Goal: Information Seeking & Learning: Learn about a topic

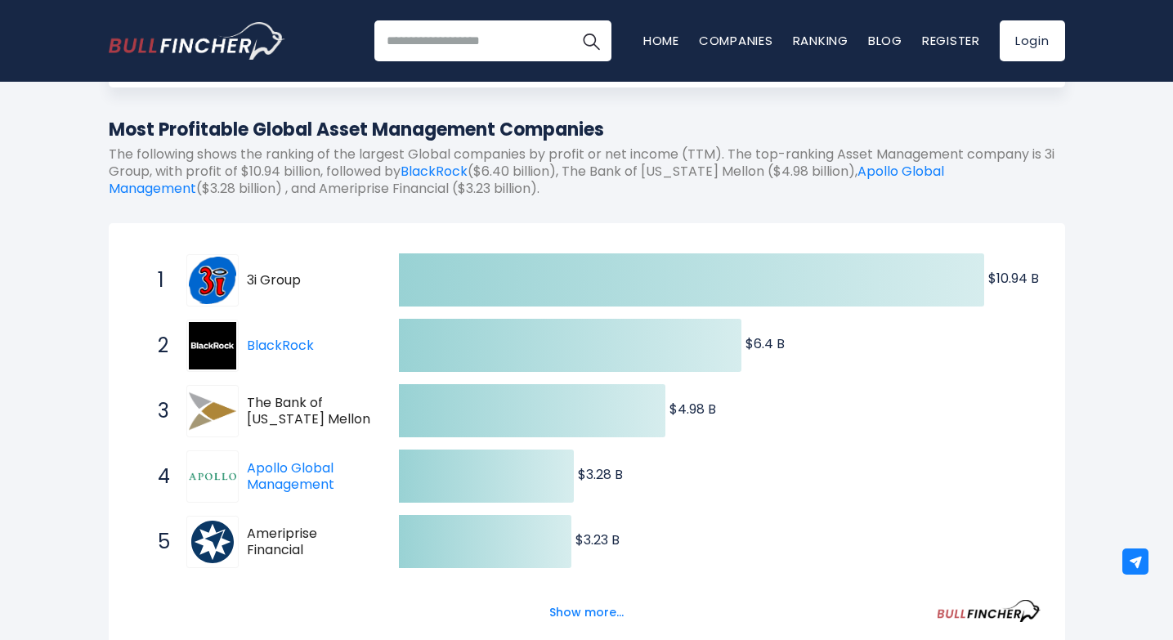
scroll to position [164, 0]
click at [260, 279] on span "3i Group" at bounding box center [308, 279] width 123 height 17
click at [274, 284] on span "3i Group" at bounding box center [308, 279] width 123 height 17
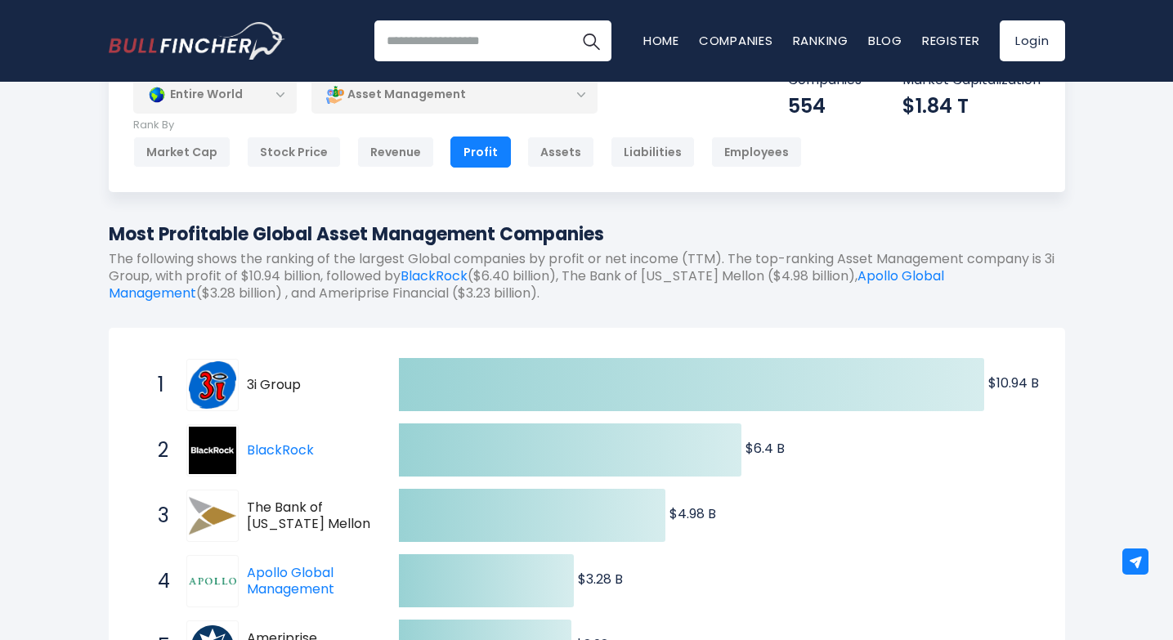
scroll to position [58, 0]
drag, startPoint x: 163, startPoint y: 280, endPoint x: 114, endPoint y: 279, distance: 49.1
click at [114, 279] on p "The following shows the ranking of the largest Global companies by profit or ne…" at bounding box center [587, 277] width 956 height 51
copy p "i Group"
click at [392, 144] on div "Revenue" at bounding box center [395, 152] width 77 height 31
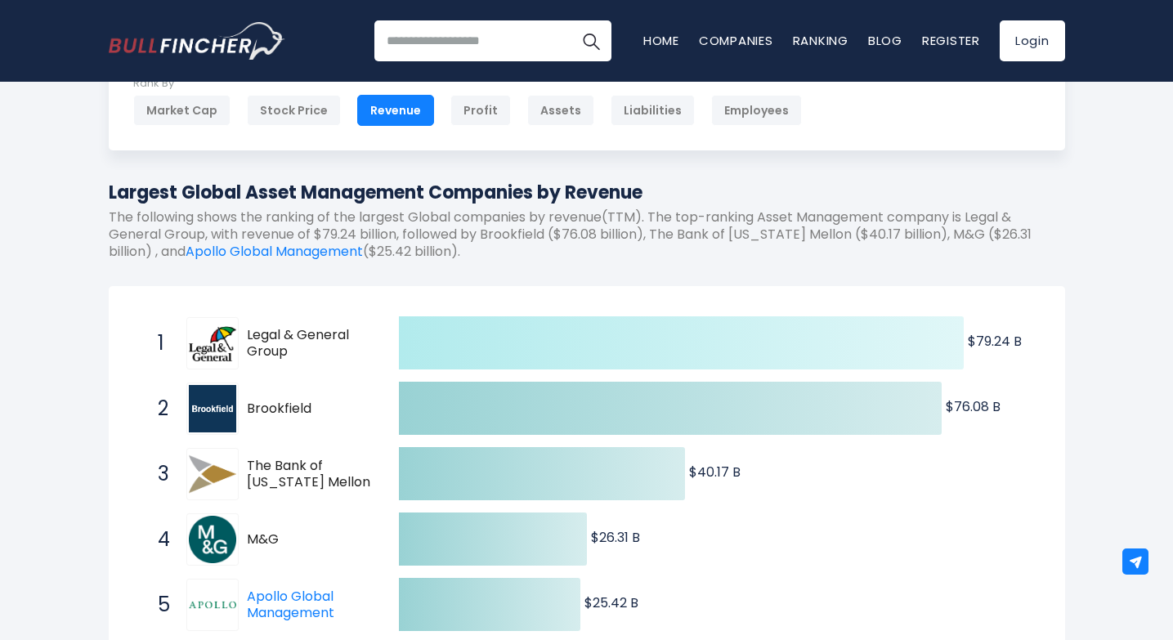
scroll to position [113, 0]
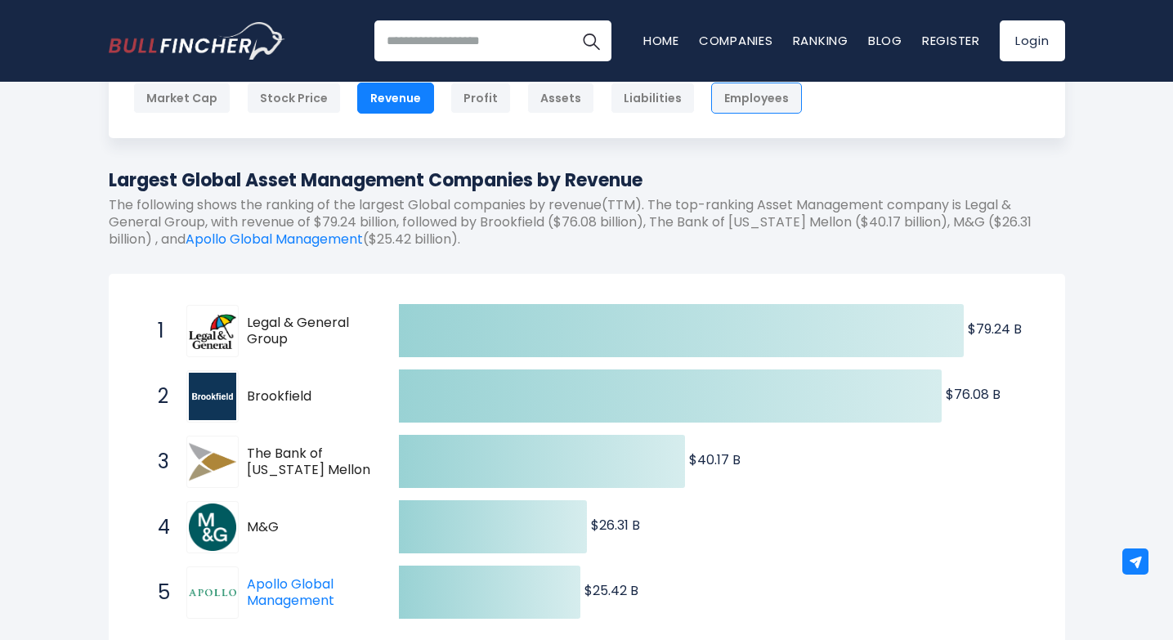
click at [732, 98] on div "Employees" at bounding box center [756, 98] width 91 height 31
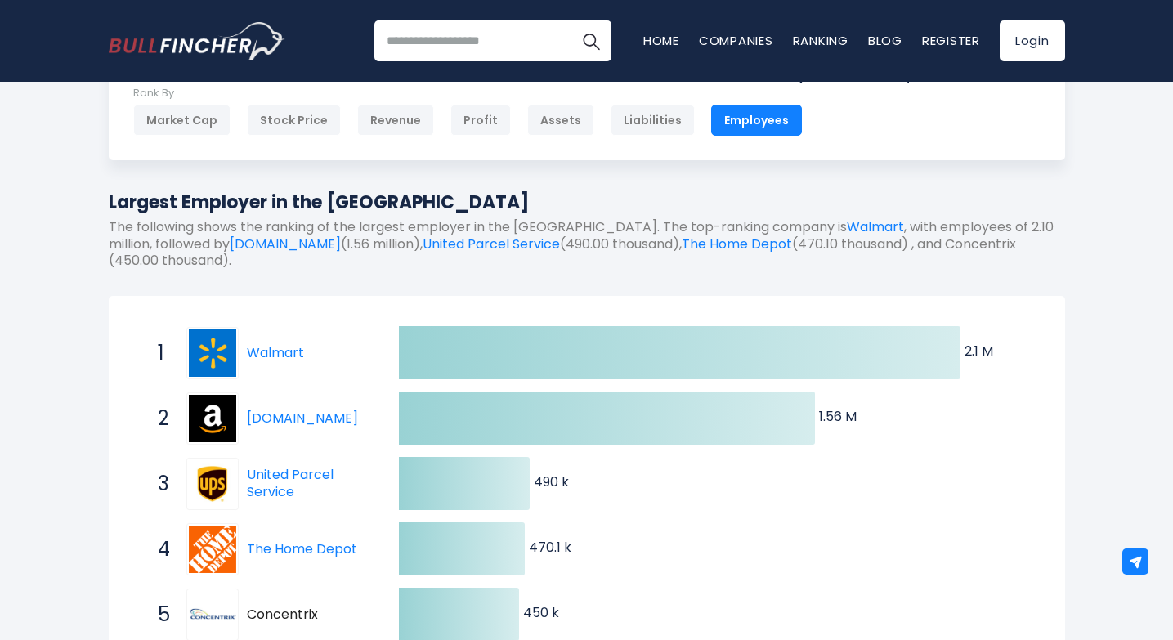
scroll to position [121, 0]
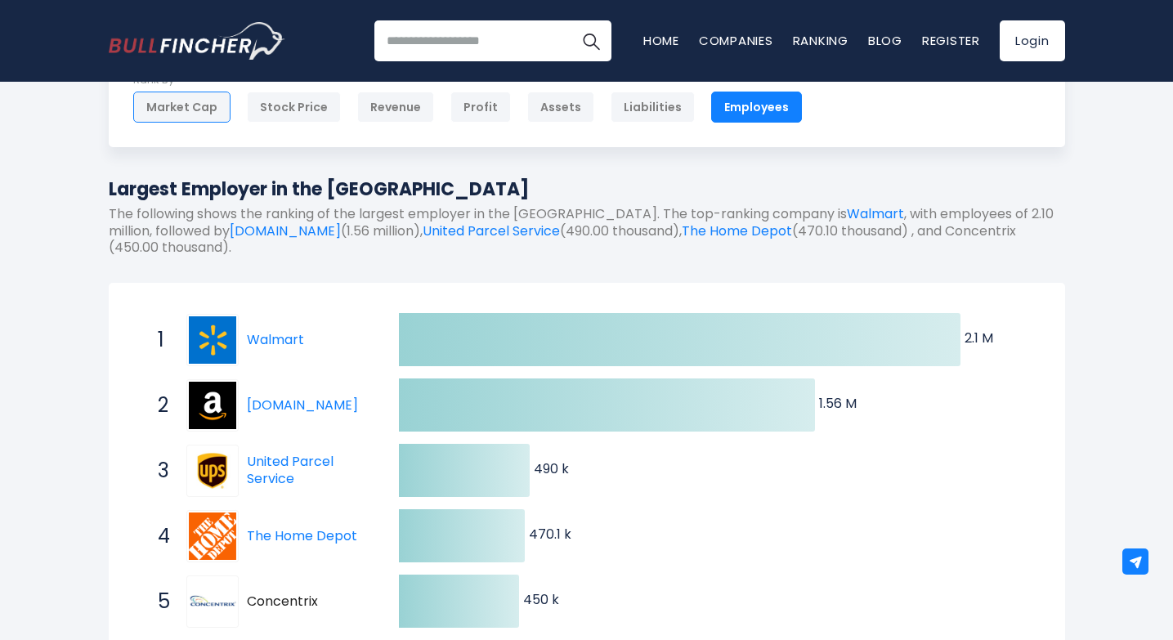
click at [199, 109] on div "Market Cap" at bounding box center [181, 107] width 97 height 31
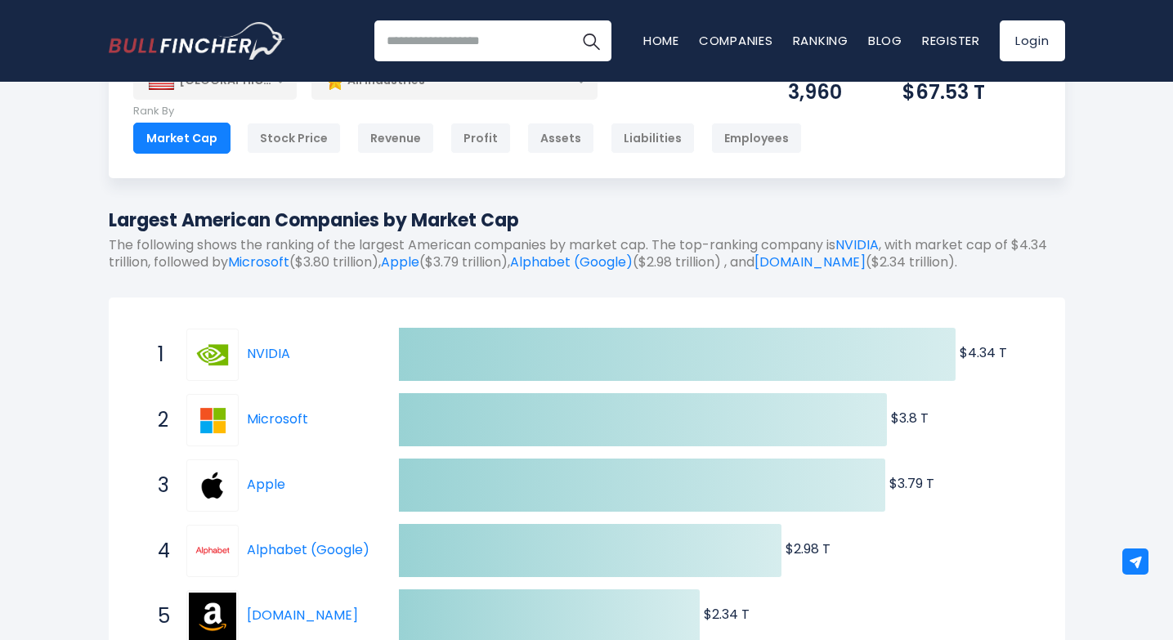
scroll to position [72, 0]
click at [379, 140] on div "Revenue" at bounding box center [395, 138] width 77 height 31
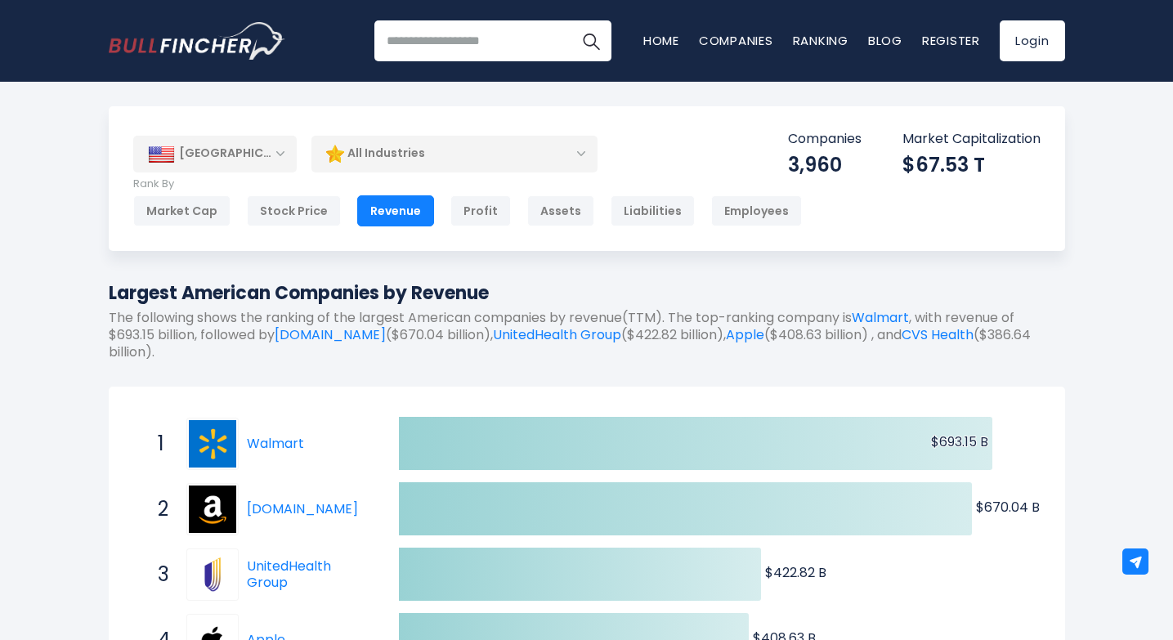
click at [498, 153] on div "All Industries" at bounding box center [454, 154] width 286 height 38
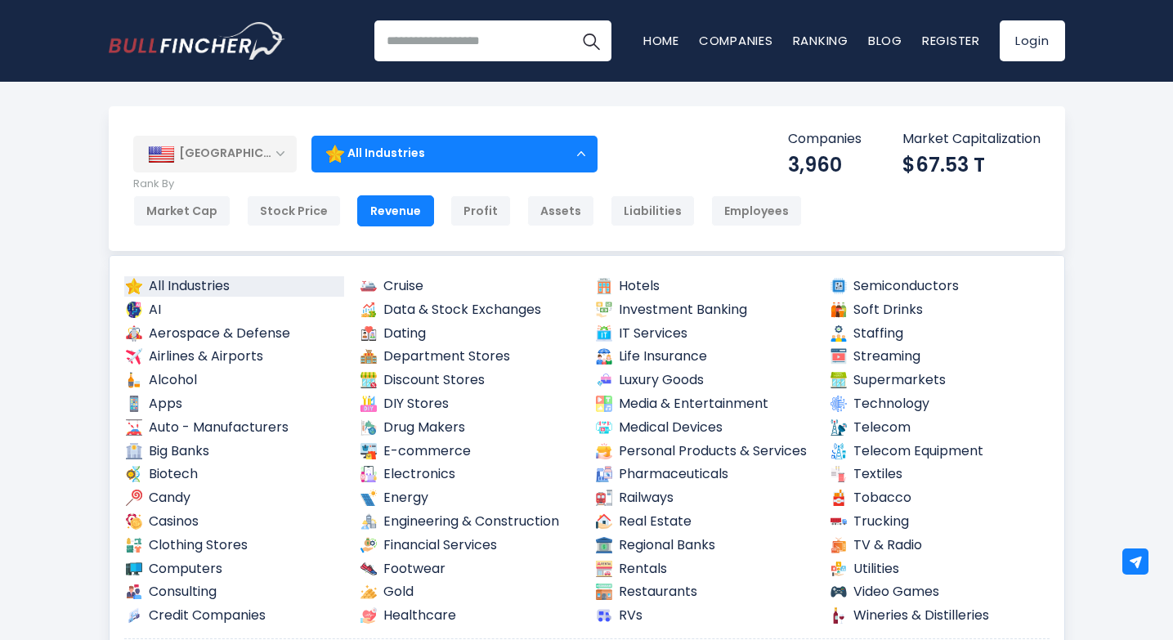
click at [275, 145] on div "[GEOGRAPHIC_DATA]" at bounding box center [214, 154] width 163 height 36
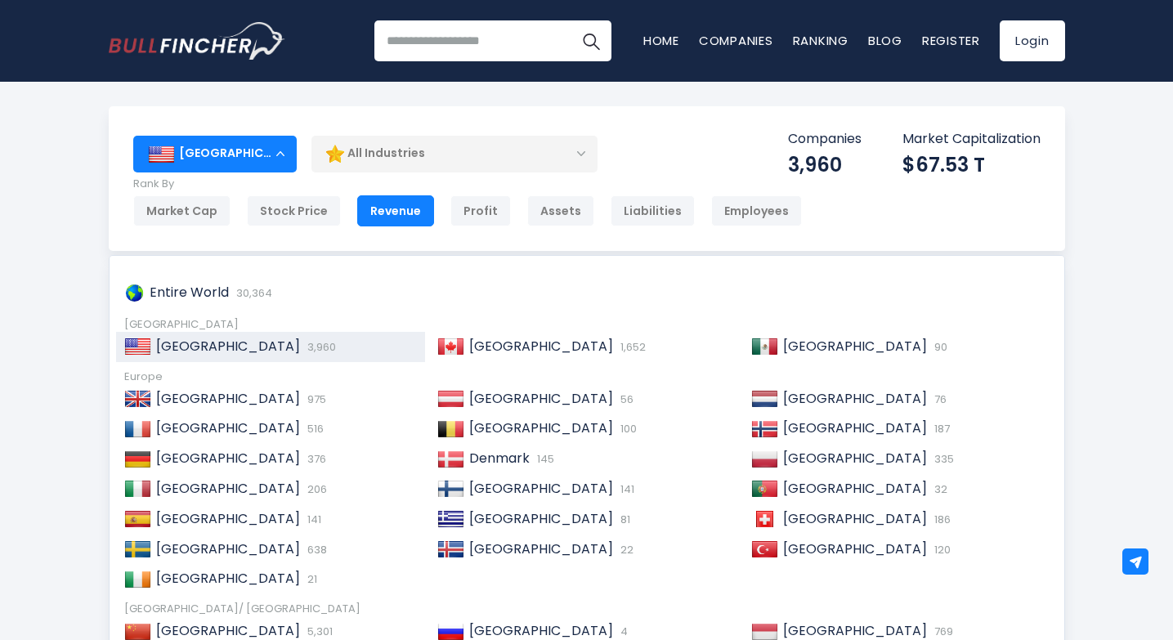
click at [279, 149] on div "[GEOGRAPHIC_DATA]" at bounding box center [214, 154] width 163 height 36
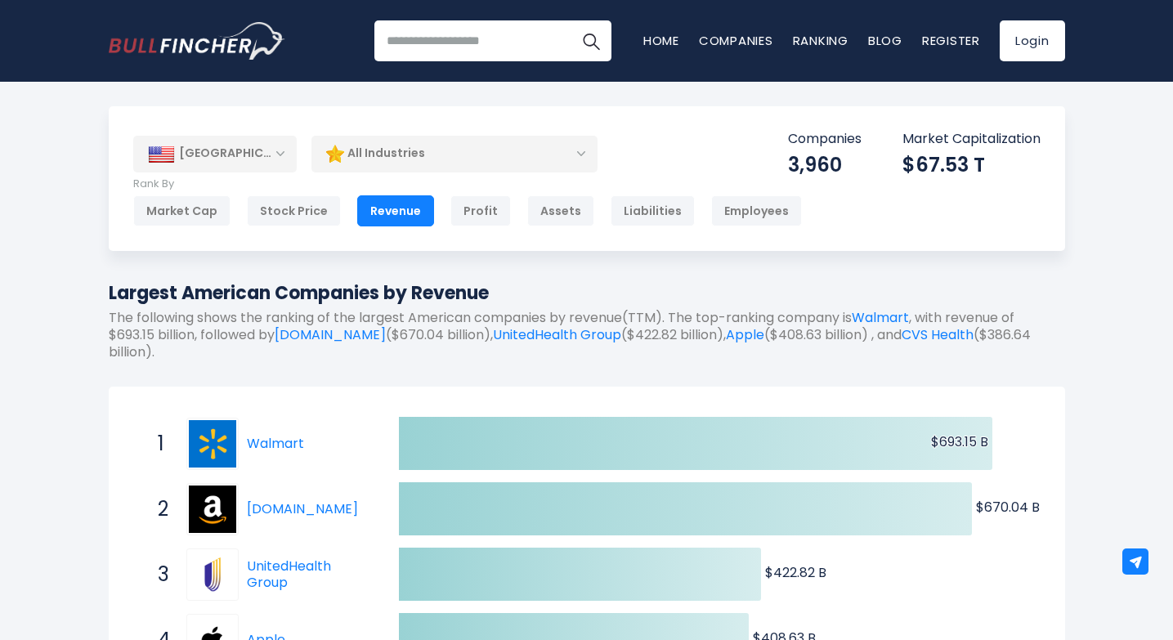
click at [382, 151] on div "All Industries" at bounding box center [454, 154] width 286 height 38
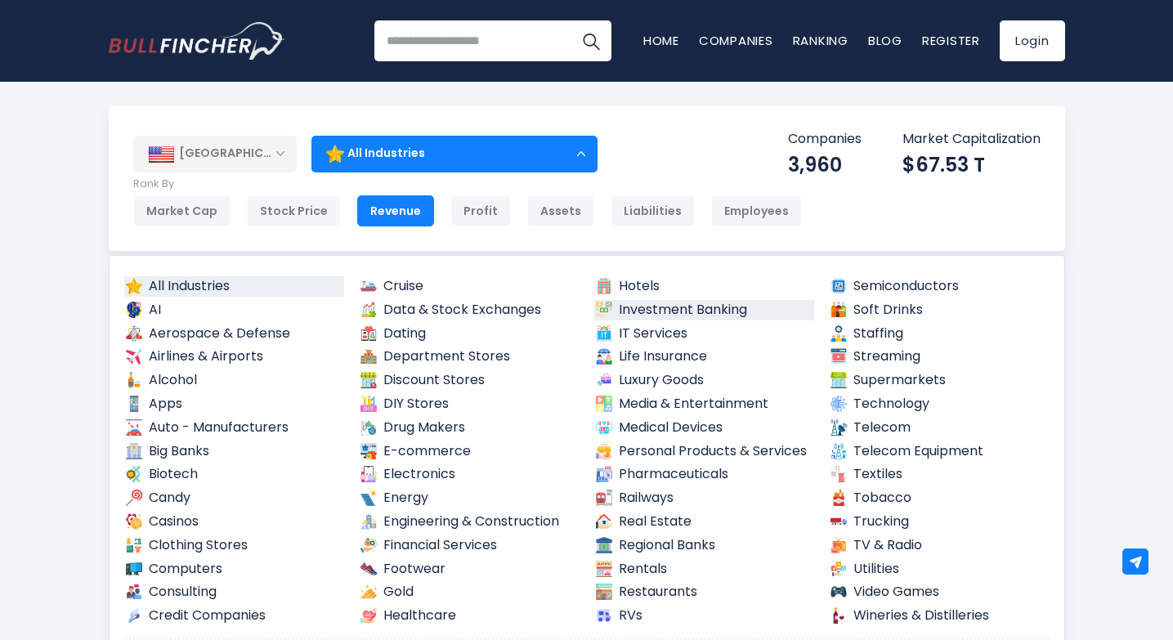
click at [654, 306] on link "Investment Banking" at bounding box center [704, 310] width 221 height 20
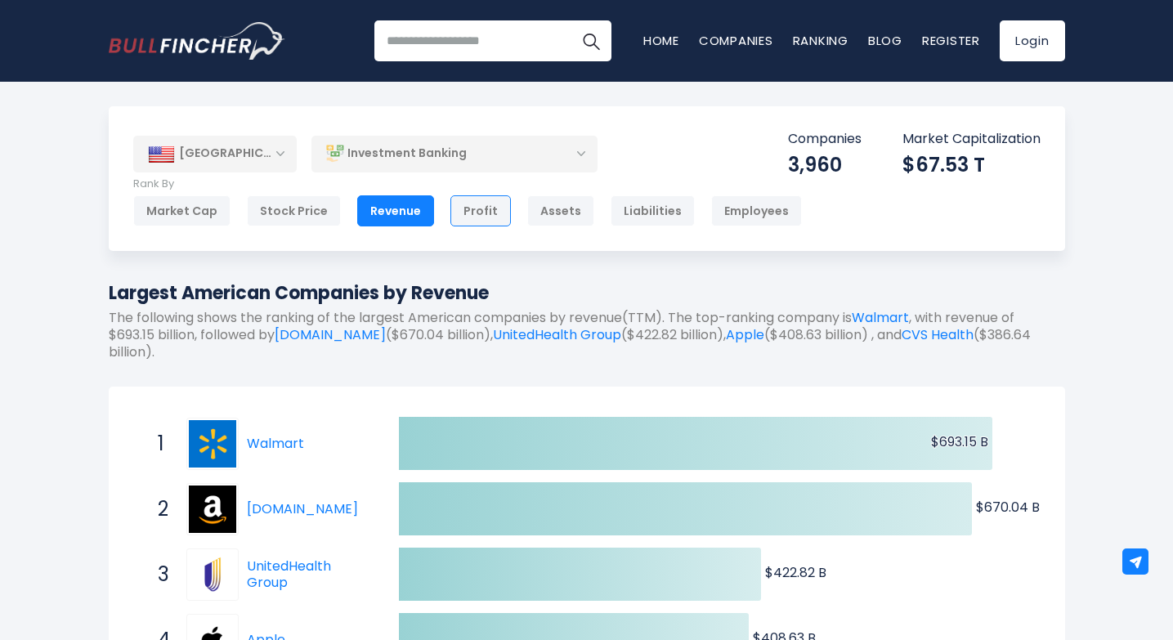
click at [467, 212] on div "Profit" at bounding box center [480, 210] width 60 height 31
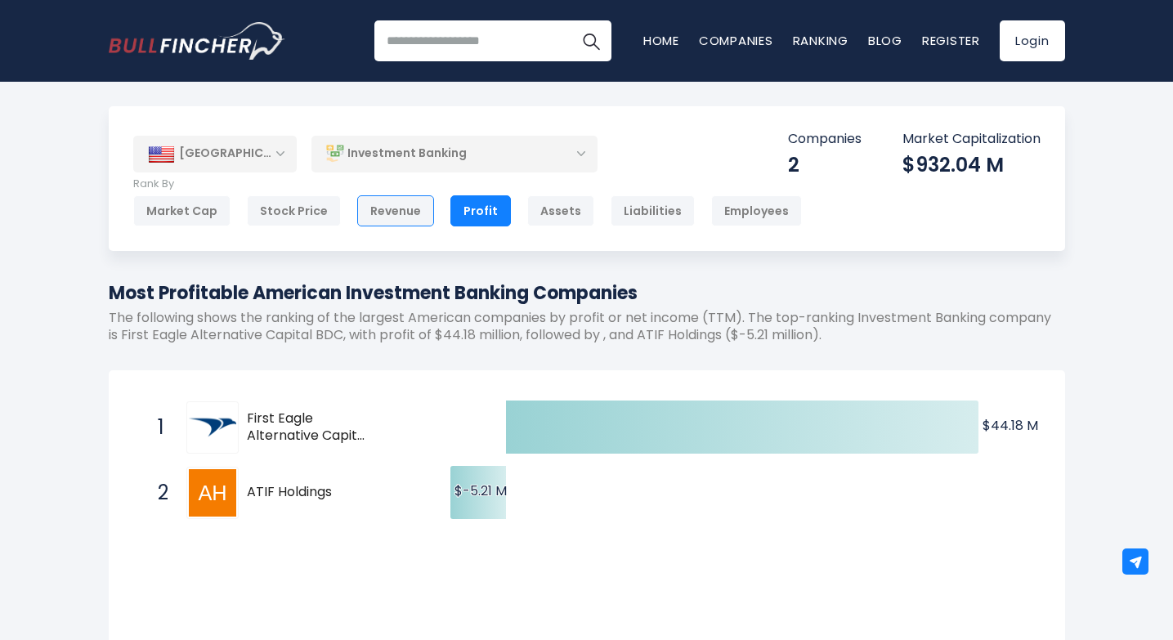
click at [401, 214] on div "Revenue" at bounding box center [395, 210] width 77 height 31
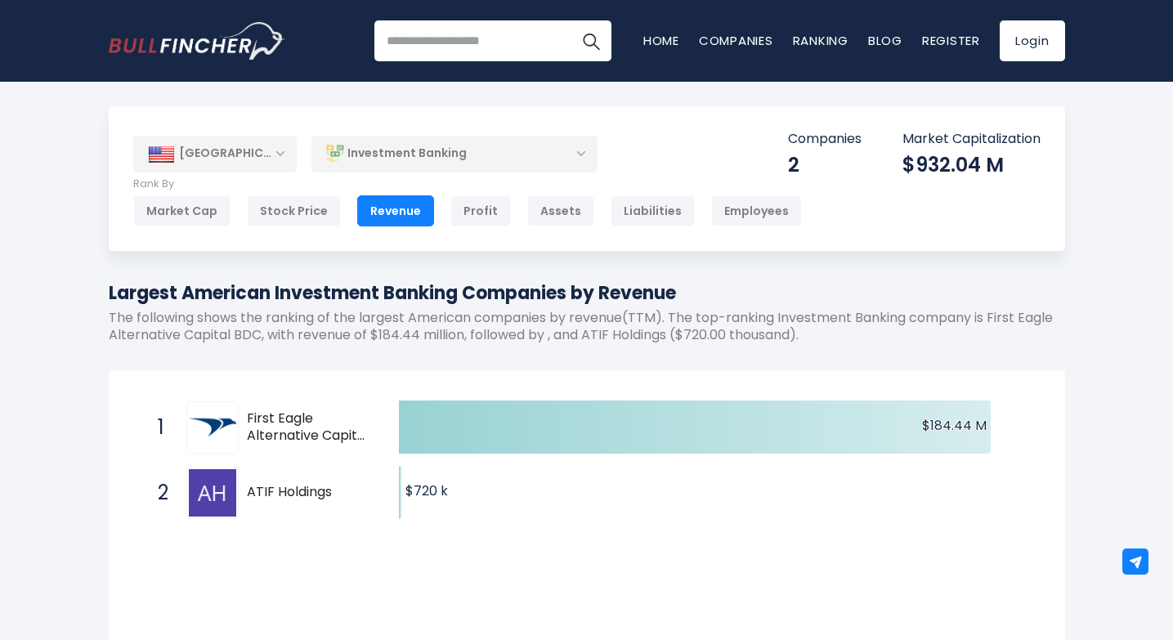
click at [573, 151] on div "Investment Banking" at bounding box center [454, 154] width 286 height 38
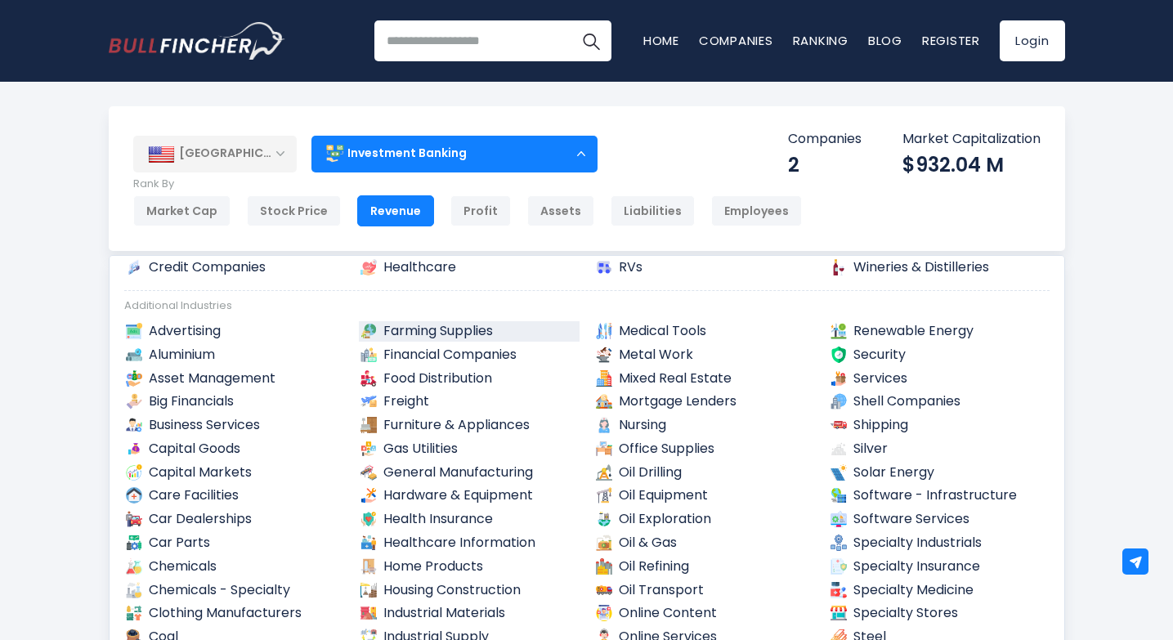
scroll to position [349, 0]
click at [270, 385] on link "Asset Management" at bounding box center [234, 378] width 221 height 20
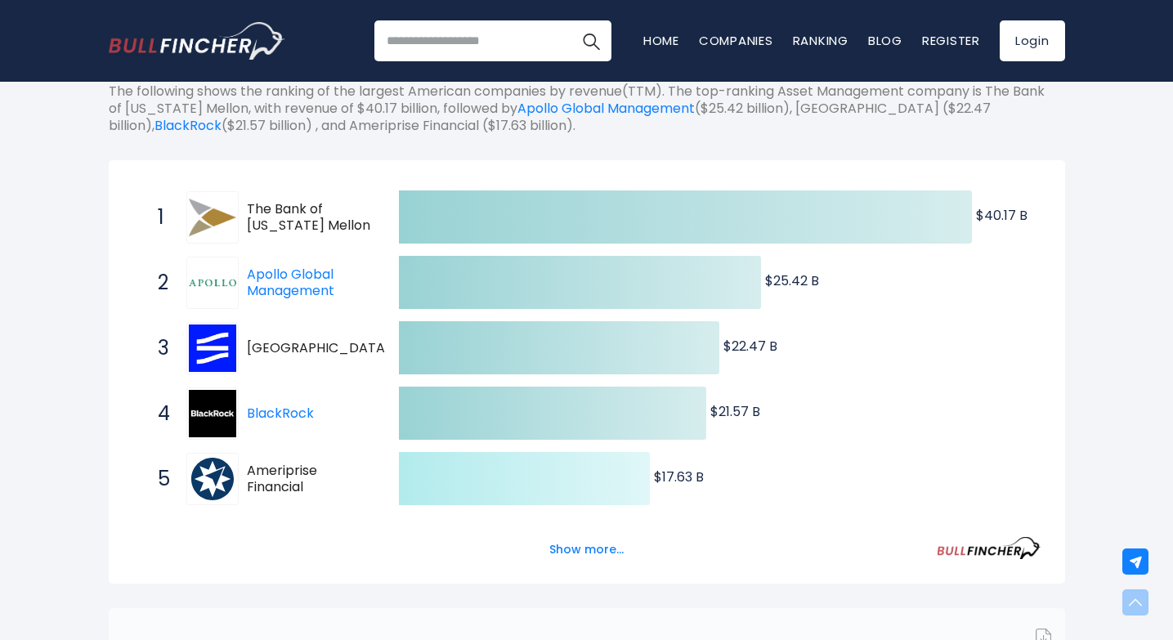
scroll to position [375, 0]
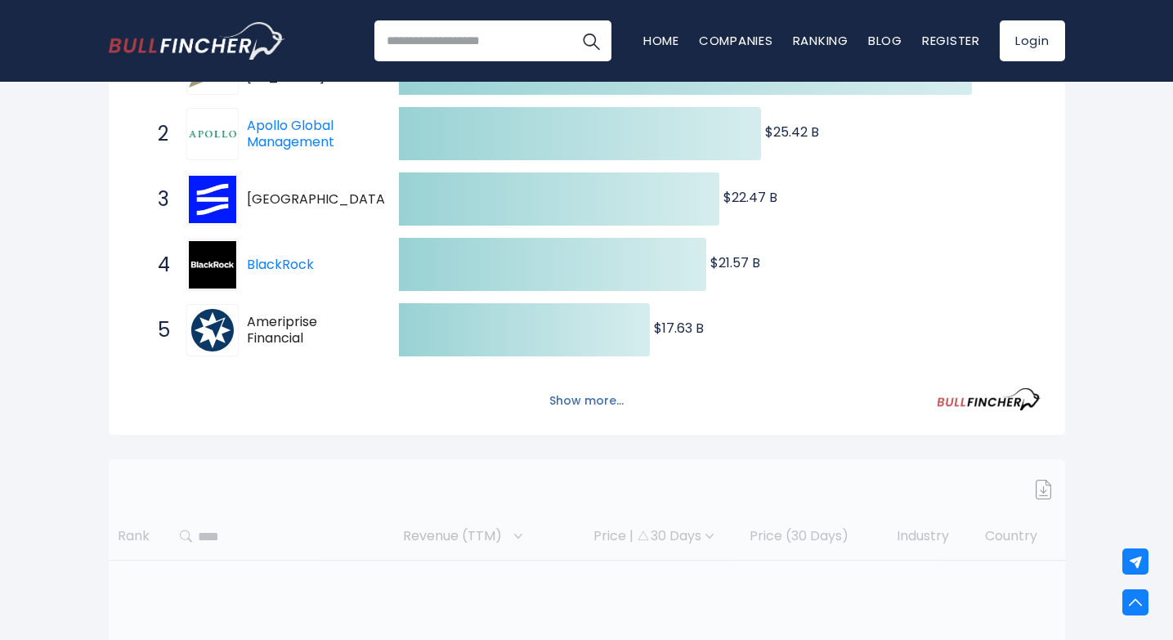
click at [582, 403] on button "Show more..." at bounding box center [586, 400] width 94 height 27
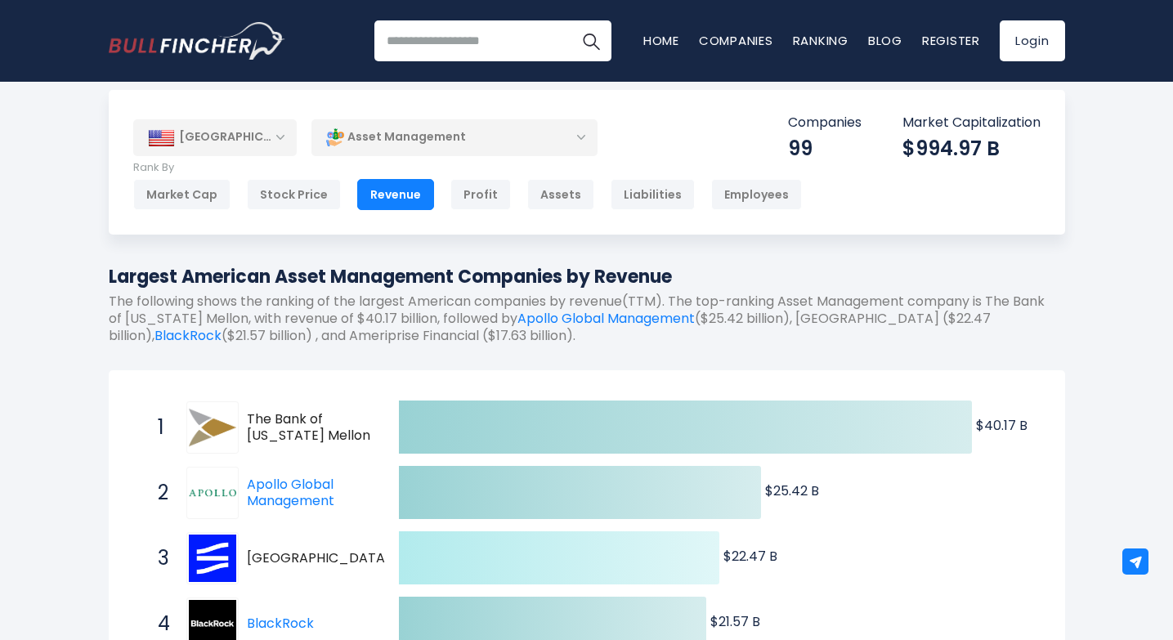
scroll to position [8, 0]
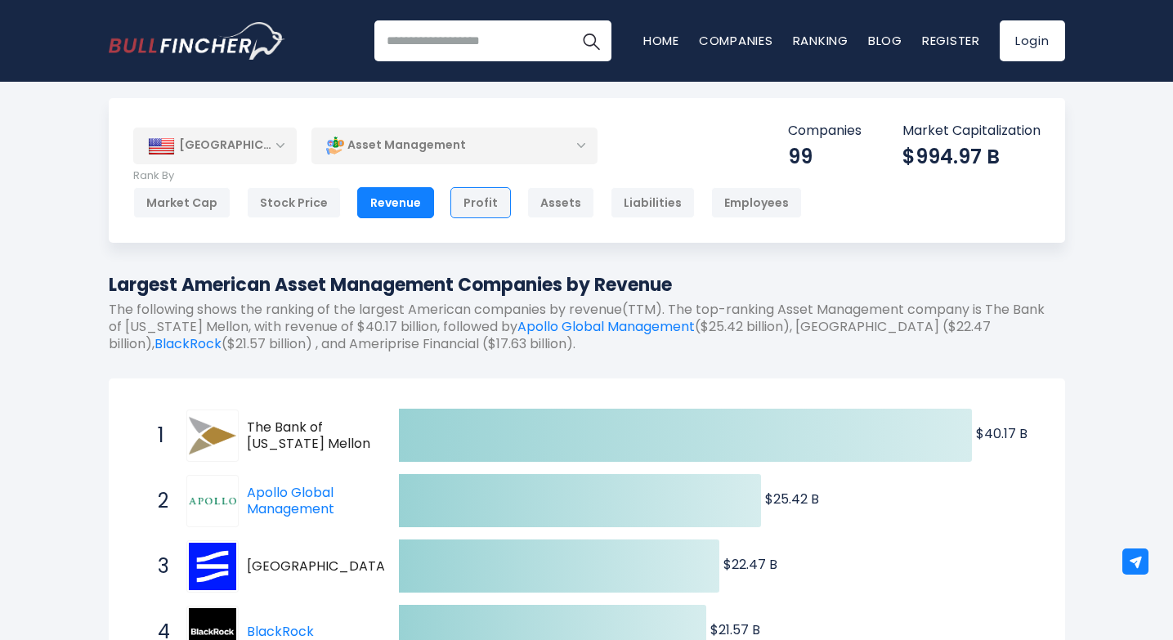
click at [471, 208] on div "Profit" at bounding box center [480, 202] width 60 height 31
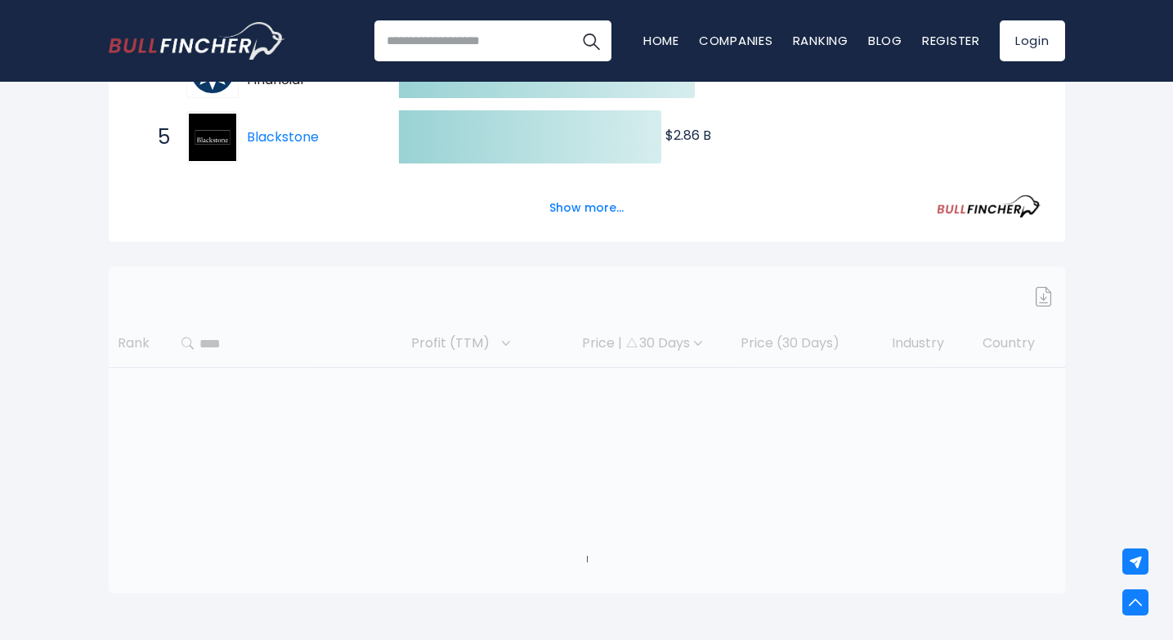
scroll to position [565, 0]
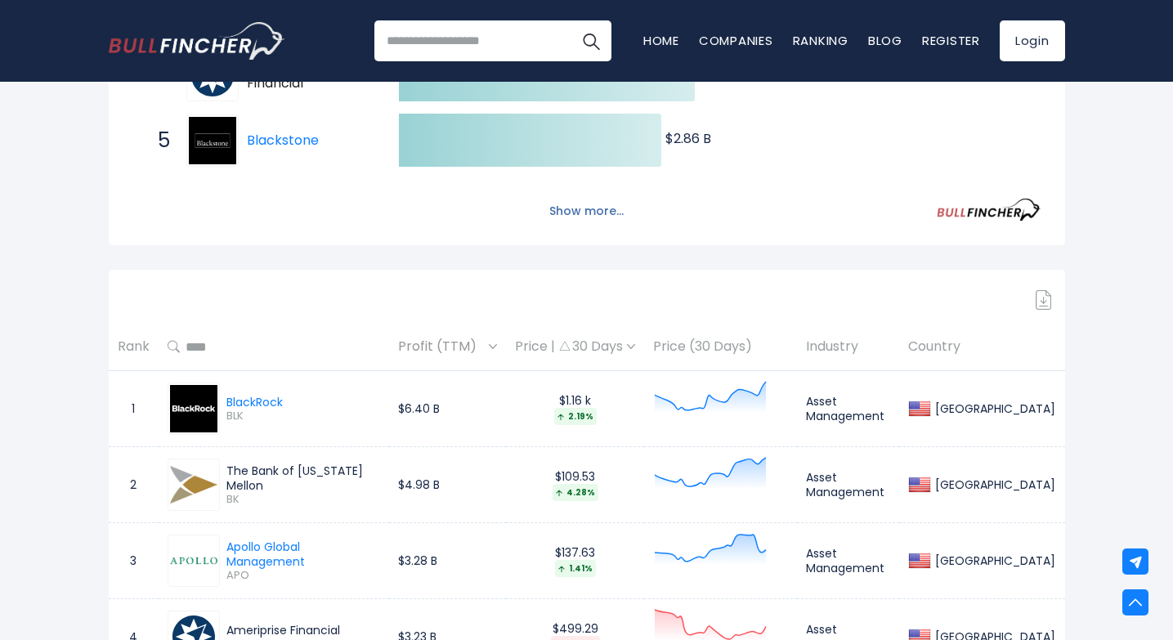
click at [576, 212] on button "Show more..." at bounding box center [586, 211] width 94 height 27
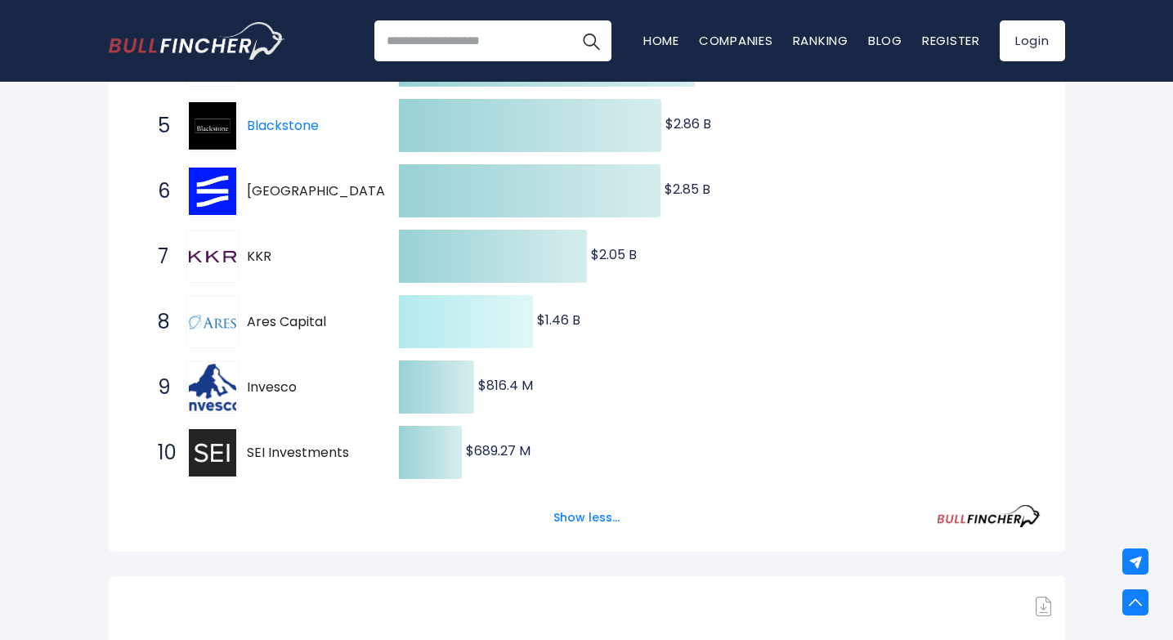
scroll to position [584, 0]
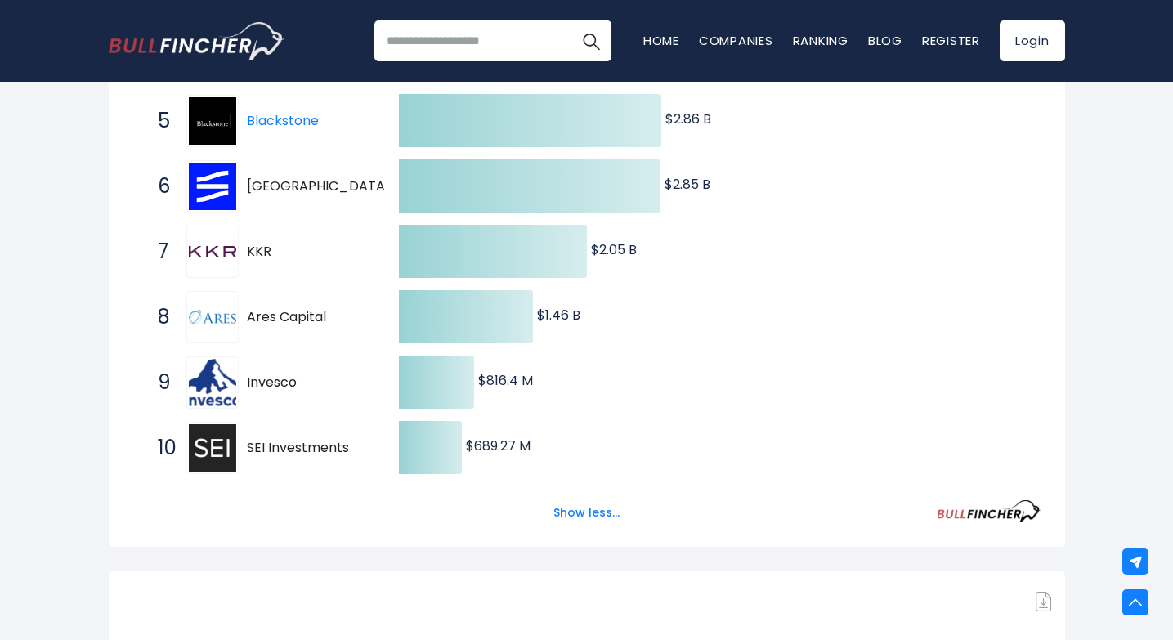
click at [204, 380] on img at bounding box center [212, 382] width 47 height 47
drag, startPoint x: 301, startPoint y: 383, endPoint x: 245, endPoint y: 377, distance: 55.9
click at [245, 377] on div "9 Invesco IVZ" at bounding box center [260, 382] width 221 height 52
drag, startPoint x: 245, startPoint y: 377, endPoint x: 273, endPoint y: 377, distance: 27.8
click at [273, 377] on div "9 Invesco IVZ" at bounding box center [260, 382] width 221 height 52
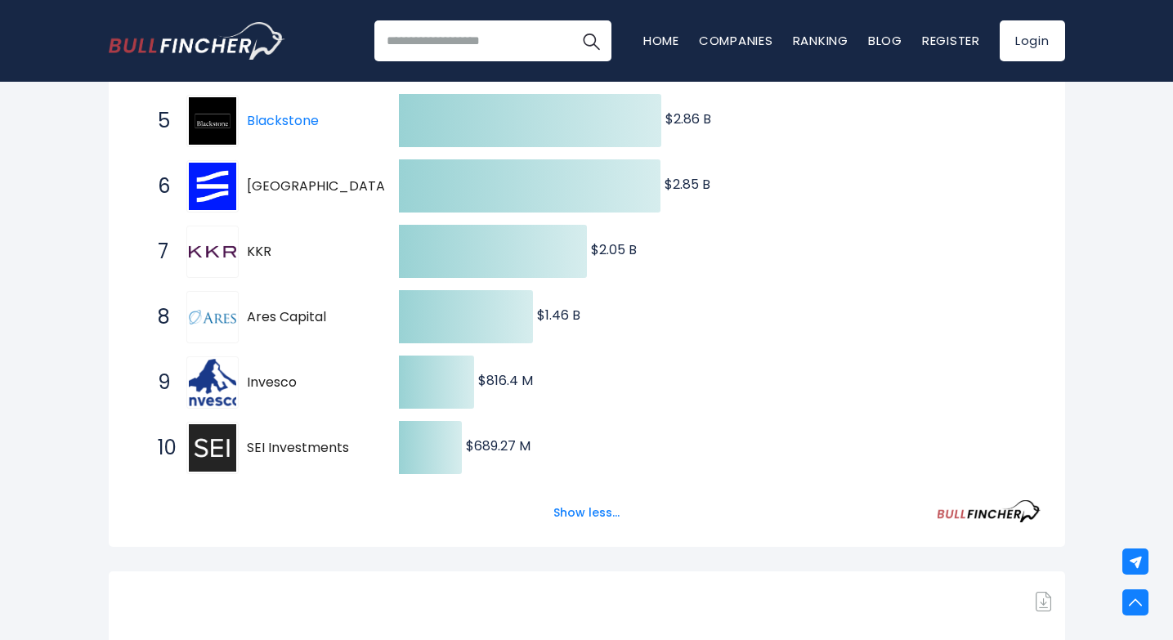
drag, startPoint x: 202, startPoint y: 395, endPoint x: 310, endPoint y: 400, distance: 108.8
click at [310, 400] on div "9 Invesco IVZ" at bounding box center [260, 382] width 221 height 52
drag, startPoint x: 298, startPoint y: 381, endPoint x: 257, endPoint y: 381, distance: 41.7
click at [255, 381] on span "Invesco" at bounding box center [308, 382] width 123 height 17
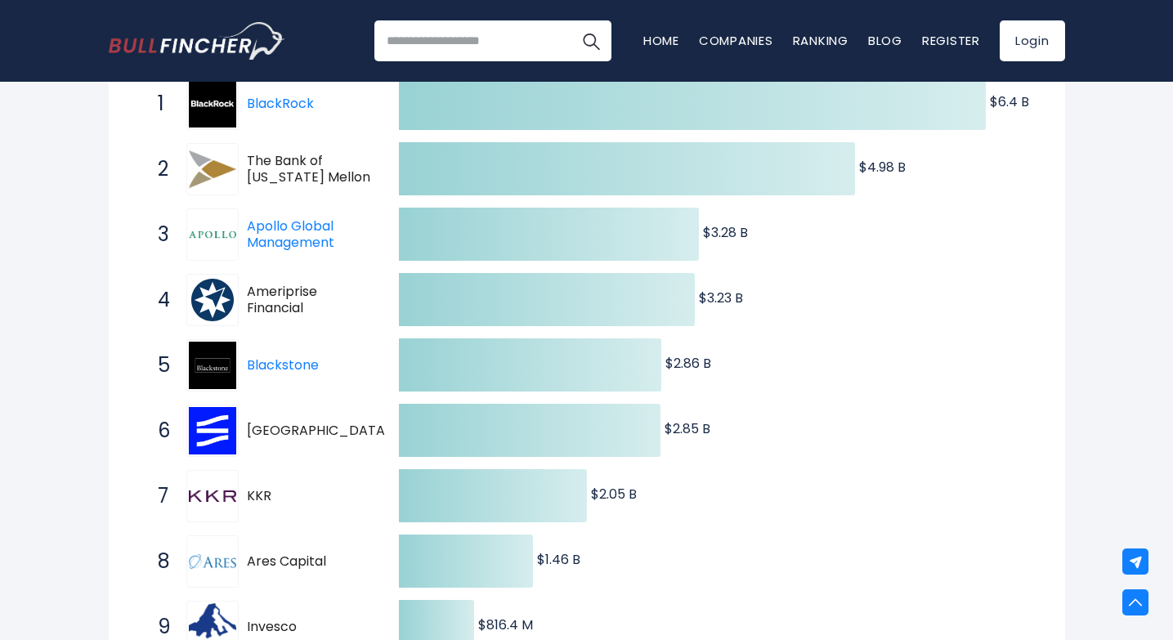
scroll to position [0, 0]
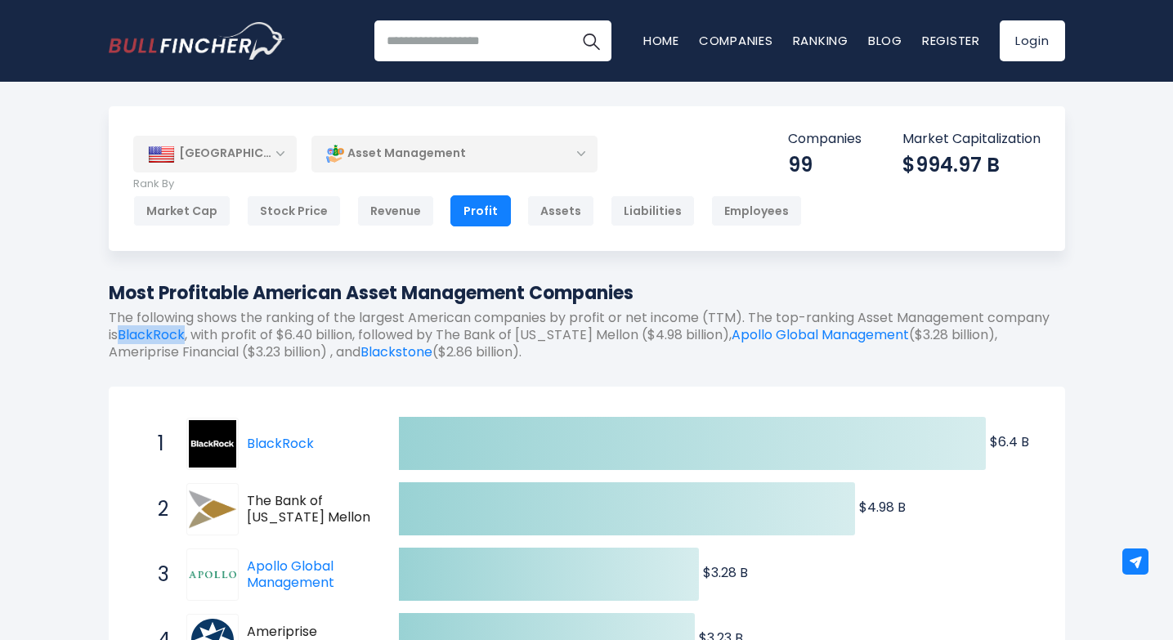
click at [500, 161] on div "Asset Management" at bounding box center [454, 154] width 286 height 38
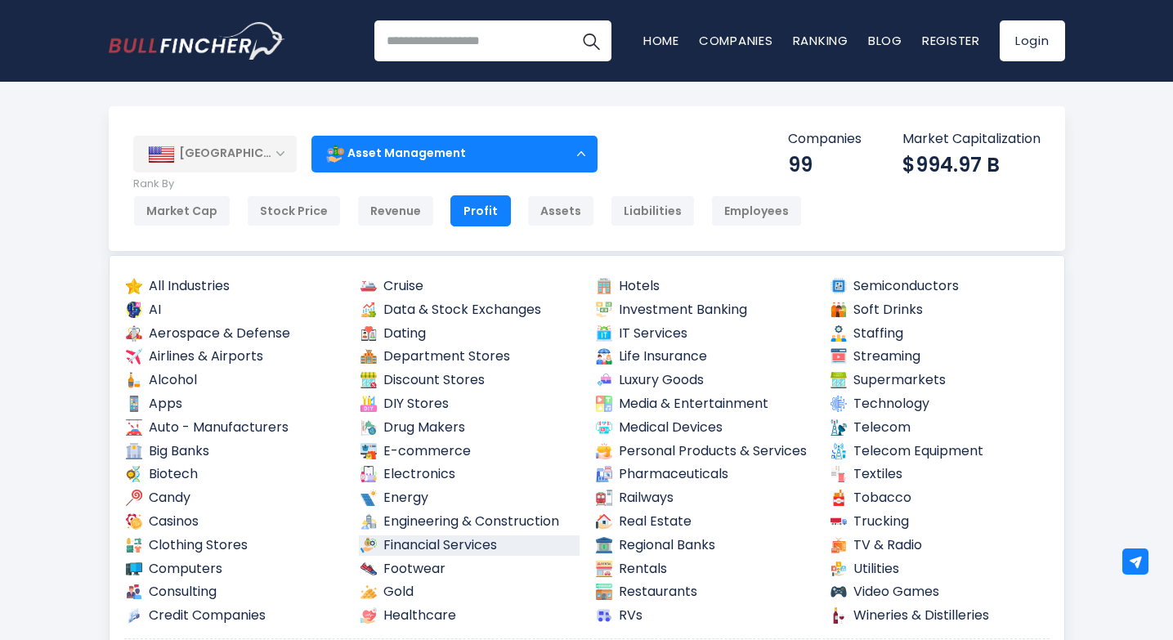
click at [489, 544] on link "Financial Services" at bounding box center [469, 545] width 221 height 20
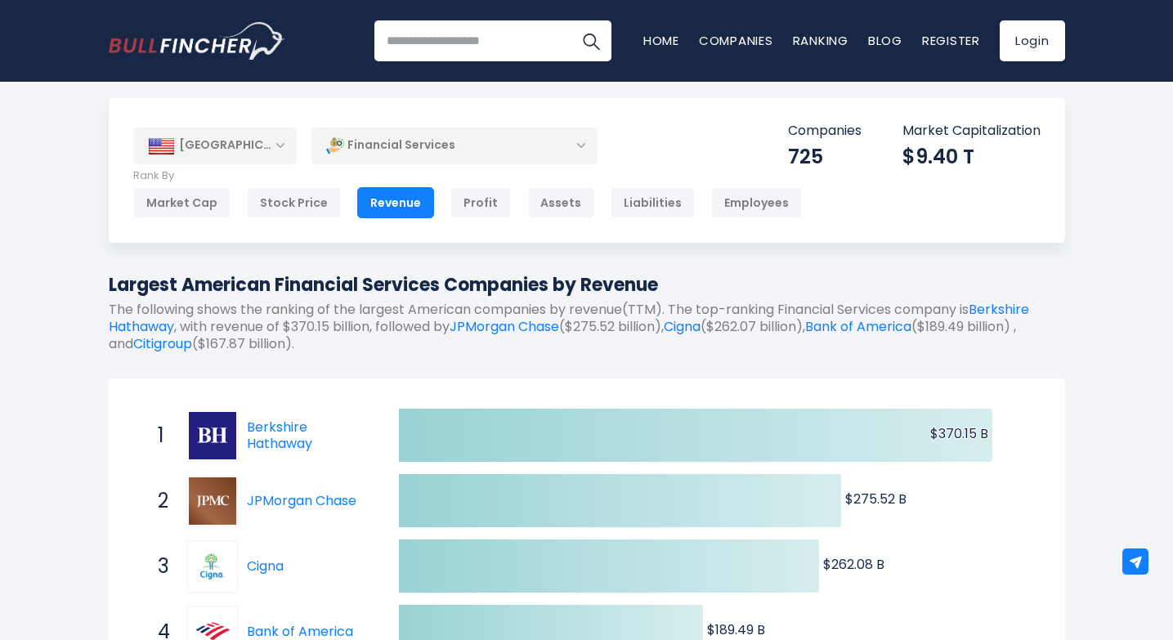
scroll to position [5, 0]
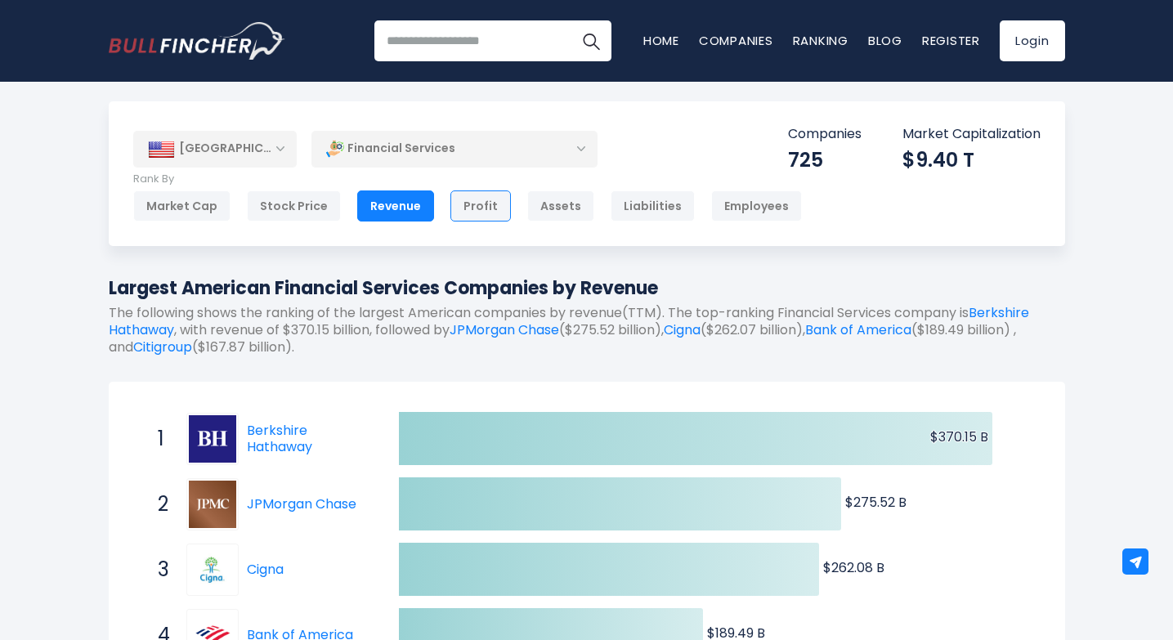
click at [457, 208] on div "Profit" at bounding box center [480, 205] width 60 height 31
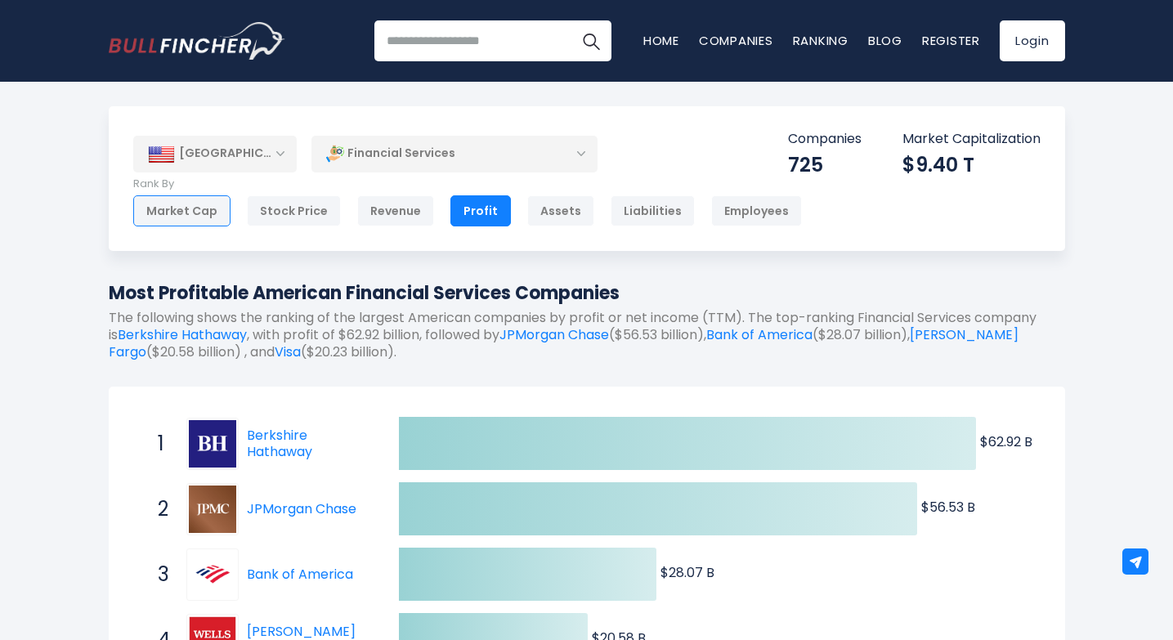
click at [207, 213] on div "Market Cap" at bounding box center [181, 210] width 97 height 31
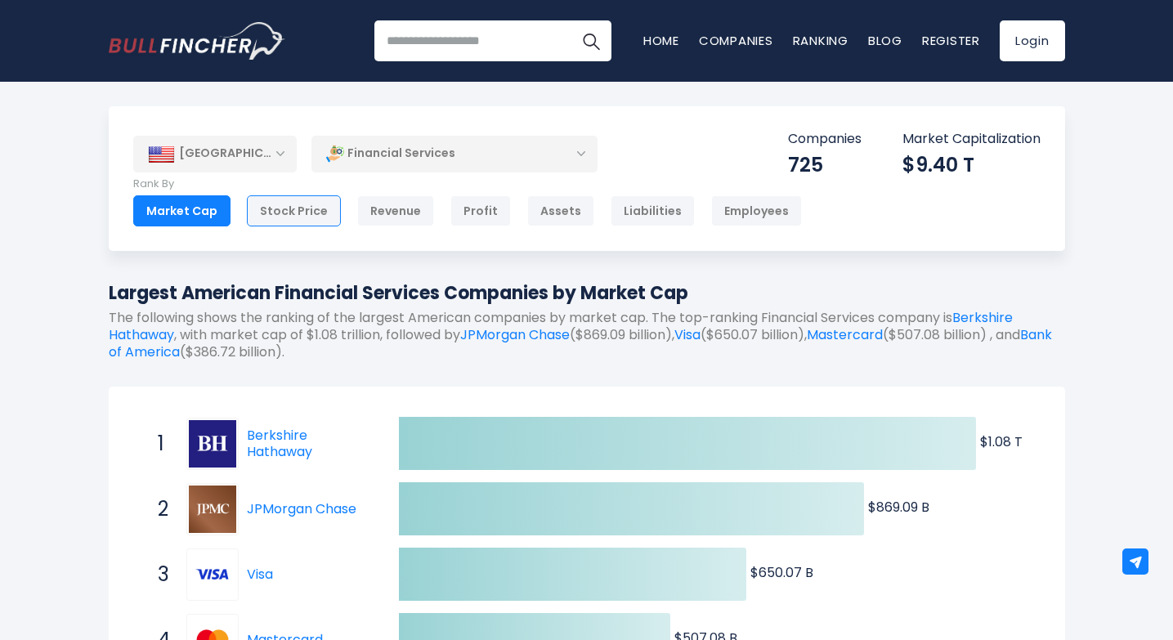
click at [286, 199] on div "Stock Price" at bounding box center [294, 210] width 94 height 31
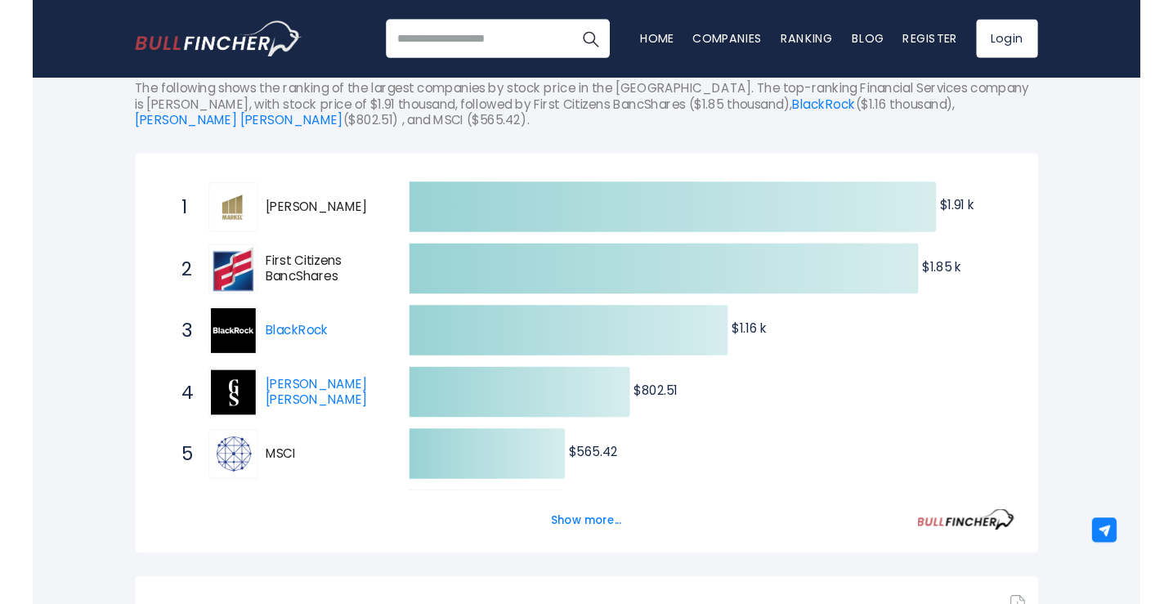
scroll to position [226, 0]
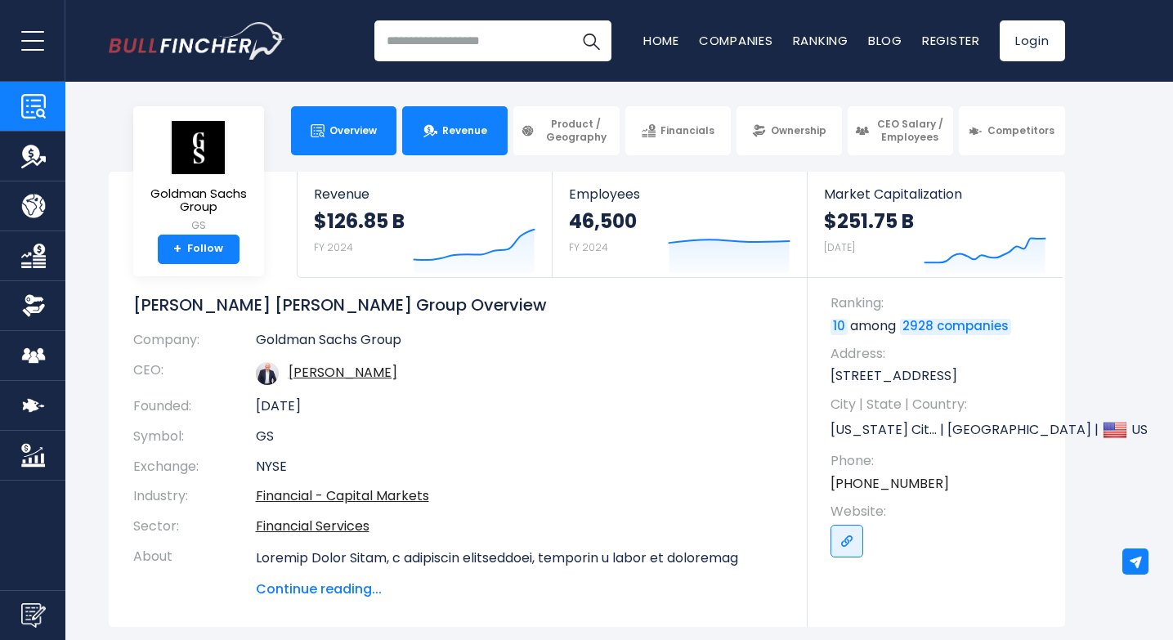
click at [450, 111] on link "Revenue" at bounding box center [454, 130] width 105 height 49
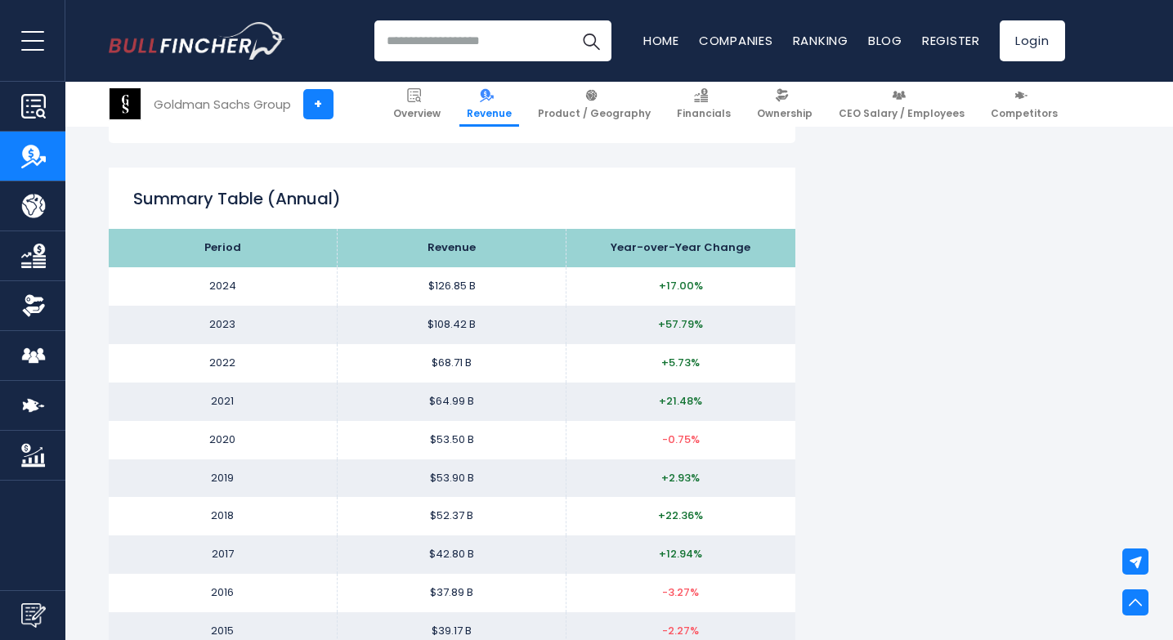
scroll to position [1548, 0]
